Goal: Check status: Check status

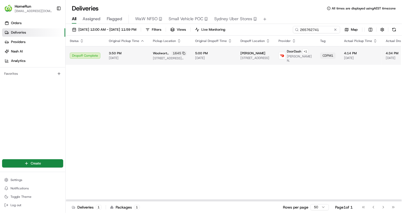
drag, startPoint x: 108, startPoint y: 64, endPoint x: 144, endPoint y: 50, distance: 38.6
click at [110, 63] on div "Status Original Pickup Time Pickup Location Original Dropoff Time Dropoff Locat…" at bounding box center [296, 119] width 461 height 166
click at [146, 49] on td "3:50 PM 21/08/2025" at bounding box center [127, 55] width 44 height 19
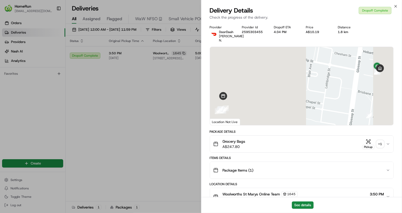
click at [383, 140] on div "+ 1" at bounding box center [380, 143] width 7 height 7
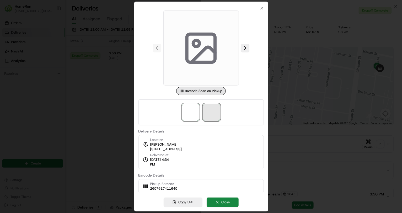
click at [214, 110] on span at bounding box center [211, 112] width 17 height 17
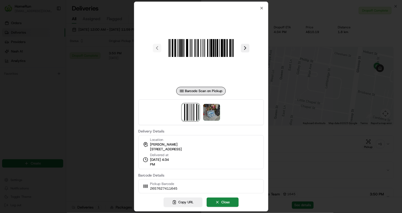
drag, startPoint x: 93, startPoint y: 95, endPoint x: 107, endPoint y: 101, distance: 15.4
click at [94, 96] on div at bounding box center [201, 106] width 402 height 213
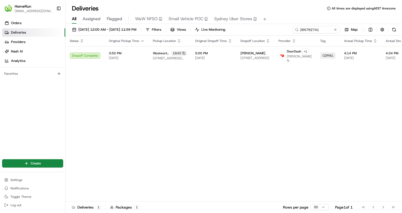
drag, startPoint x: 125, startPoint y: 117, endPoint x: 305, endPoint y: 34, distance: 197.8
drag, startPoint x: 322, startPoint y: 28, endPoint x: 224, endPoint y: 32, distance: 98.3
click at [237, 32] on div "21/08/2025 12:00 AM - 28/08/2025 11:59 PM Filters Views Live Monitoring 2657627…" at bounding box center [234, 31] width 337 height 10
paste input "9773"
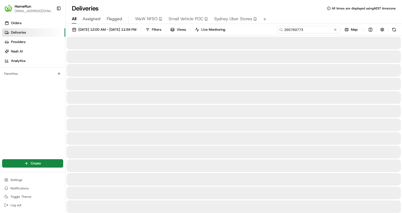
type input "265769773"
click at [115, 28] on span "[DATE] 12:00 AM - [DATE] 11:59 PM" at bounding box center [107, 29] width 58 height 5
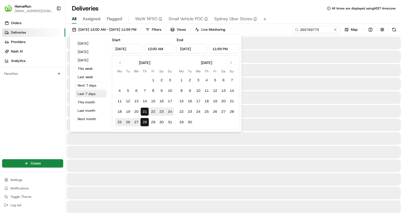
click at [88, 94] on button "Last 7 days" at bounding box center [90, 93] width 31 height 7
type input "Aug 14, 2025"
type input "Aug 21, 2025"
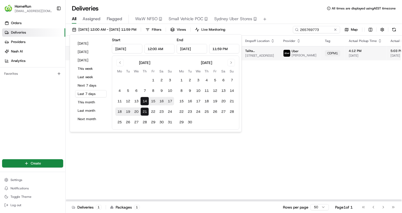
drag, startPoint x: 300, startPoint y: 87, endPoint x: 261, endPoint y: 61, distance: 46.2
click at [298, 85] on div "Status Original Pickup Time Pickup Location Original Dropoff Time Dropoff Locat…" at bounding box center [299, 119] width 466 height 166
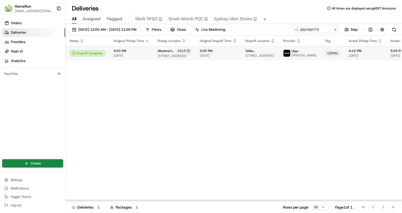
click at [248, 55] on span "8 Conifer Cres, Broadbeach Waters, QLD 4218, AU" at bounding box center [260, 56] width 30 height 4
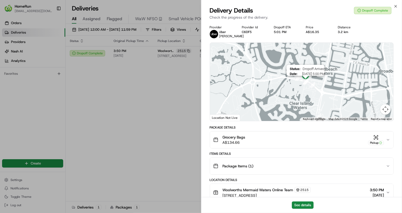
drag, startPoint x: 305, startPoint y: 87, endPoint x: 306, endPoint y: 90, distance: 3.3
click at [309, 99] on div at bounding box center [401, 99] width 184 height 0
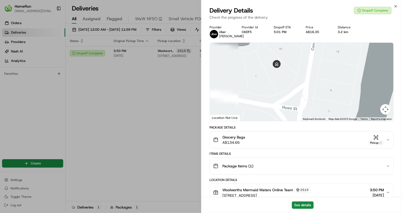
drag, startPoint x: 281, startPoint y: 90, endPoint x: 314, endPoint y: 82, distance: 34.1
click at [314, 82] on div at bounding box center [302, 82] width 184 height 78
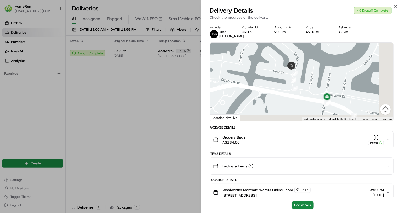
drag, startPoint x: 338, startPoint y: 93, endPoint x: 317, endPoint y: 87, distance: 21.5
click at [317, 87] on div at bounding box center [302, 82] width 184 height 78
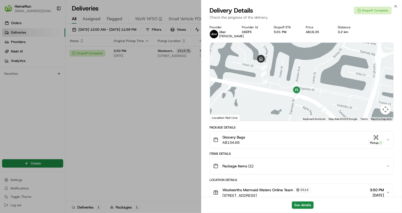
drag, startPoint x: 319, startPoint y: 95, endPoint x: 289, endPoint y: 90, distance: 31.2
click at [289, 90] on div at bounding box center [302, 82] width 184 height 78
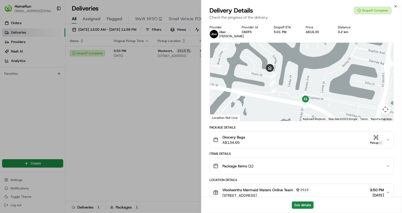
drag, startPoint x: 330, startPoint y: 103, endPoint x: 335, endPoint y: 108, distance: 8.0
click at [335, 108] on div at bounding box center [302, 82] width 184 height 78
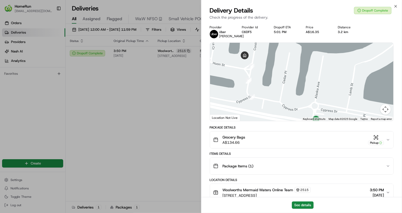
drag, startPoint x: 321, startPoint y: 101, endPoint x: 329, endPoint y: 96, distance: 9.4
click at [329, 96] on div at bounding box center [302, 82] width 184 height 78
